Goal: Task Accomplishment & Management: Manage account settings

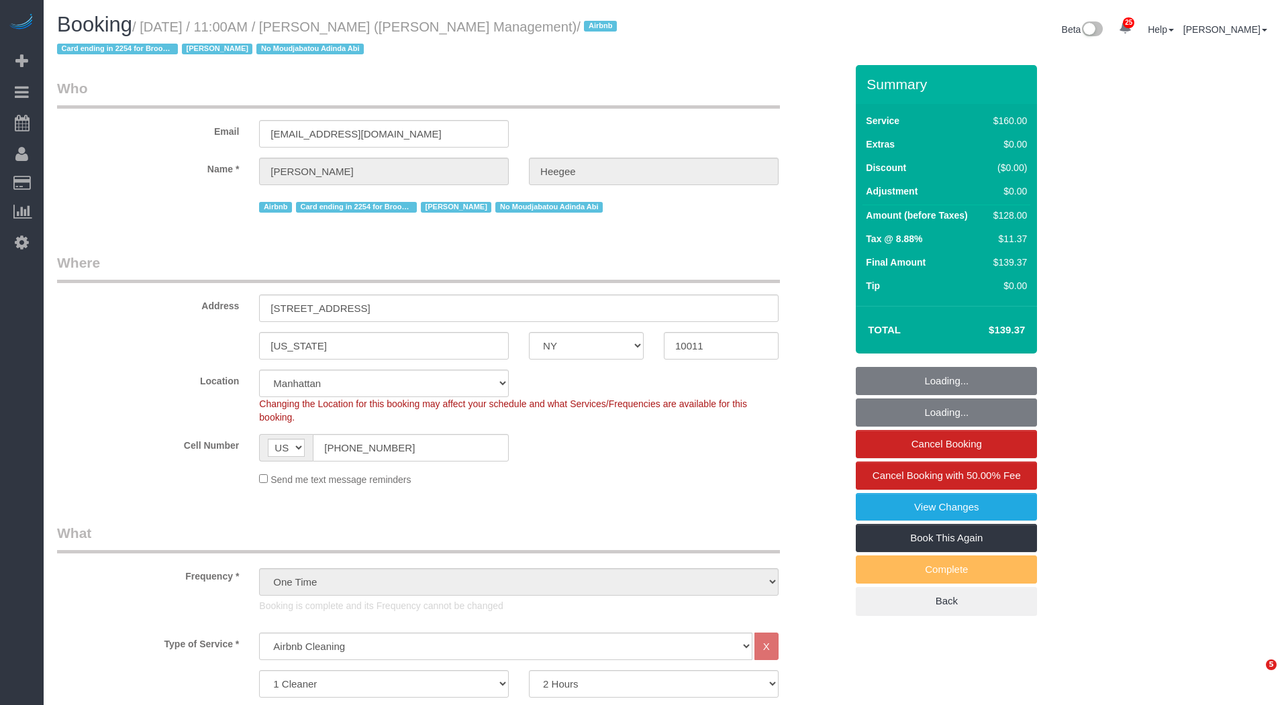
select select "NY"
select select "120"
select select "spot1"
select select "number:89"
select select "number:90"
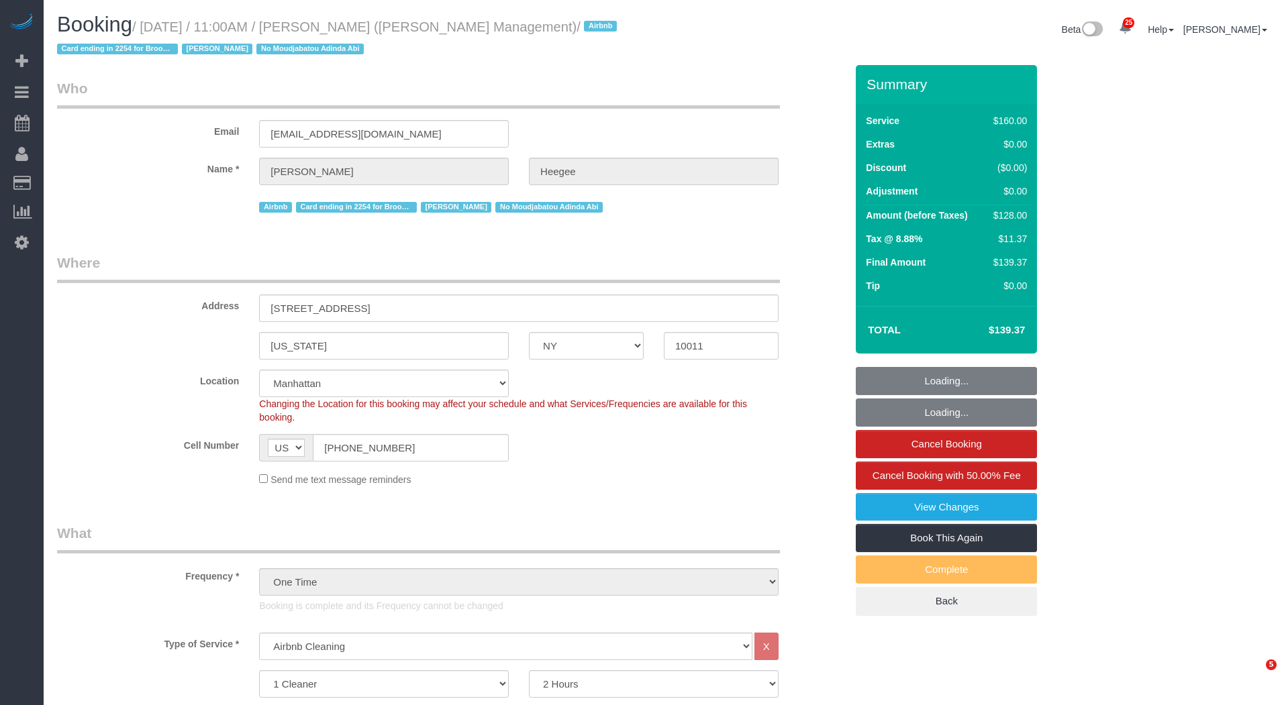
select select "number:15"
select select "number:7"
